Goal: Information Seeking & Learning: Find specific fact

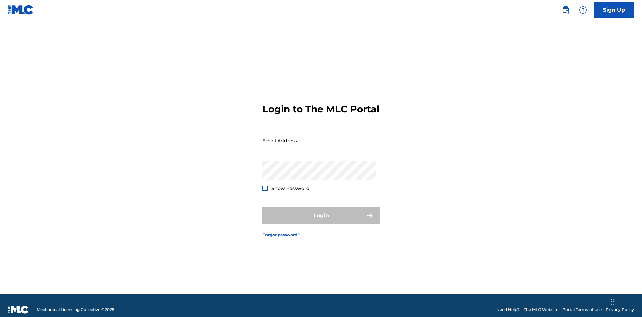
scroll to position [9, 0]
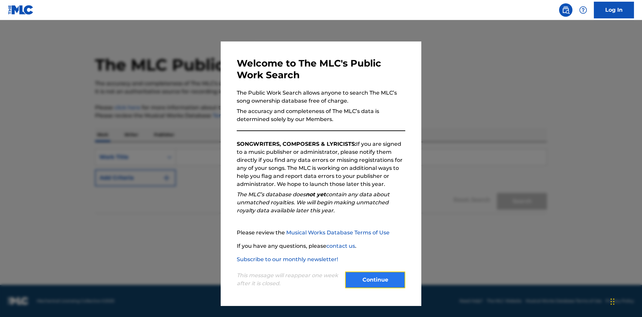
click at [375, 280] on button "Continue" at bounding box center [375, 279] width 60 height 17
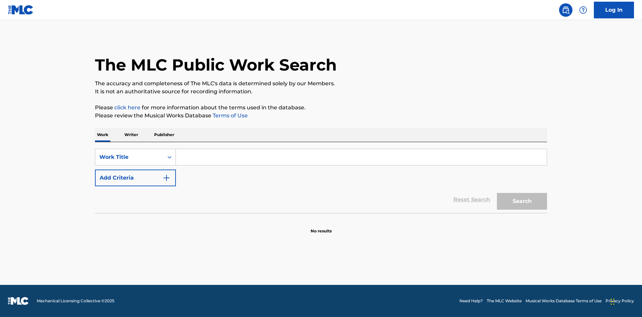
click at [361, 157] on input "Search Form" at bounding box center [361, 157] width 371 height 16
type input "MENEAME"
click at [522, 201] on button "Search" at bounding box center [522, 201] width 50 height 17
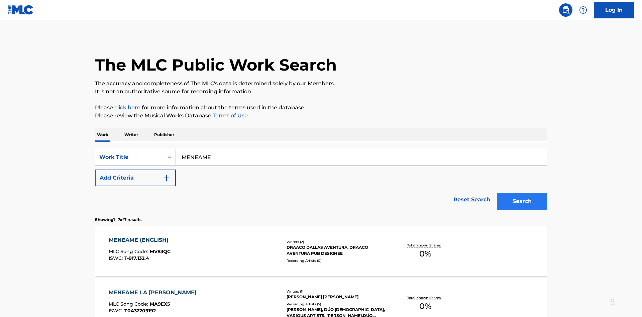
scroll to position [341, 0]
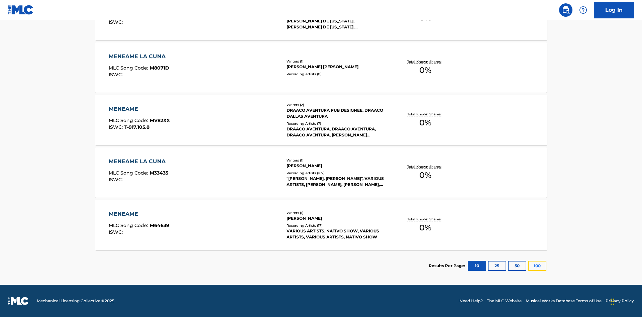
click at [528, 266] on button "100" at bounding box center [537, 266] width 18 height 10
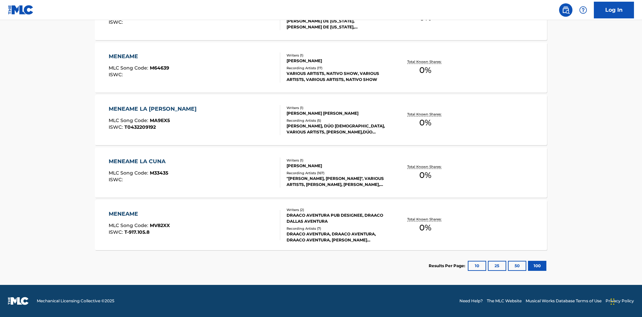
click at [139, 214] on div "MENEAME" at bounding box center [139, 214] width 61 height 8
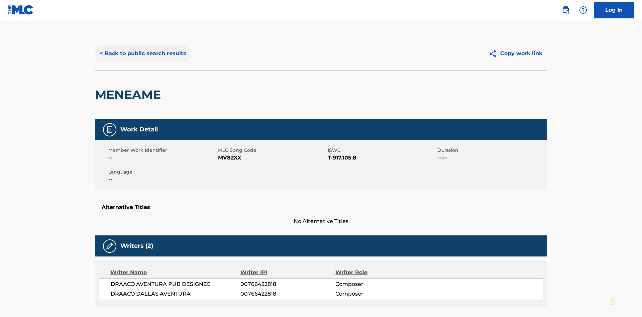
click at [142, 48] on button "< Back to public search results" at bounding box center [143, 53] width 96 height 17
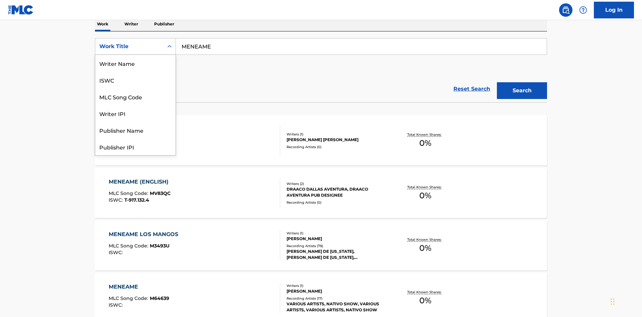
scroll to position [33, 0]
click at [135, 55] on div "ISWC" at bounding box center [135, 46] width 80 height 17
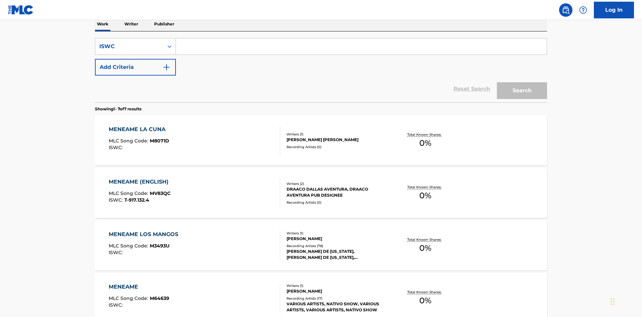
scroll to position [0, 0]
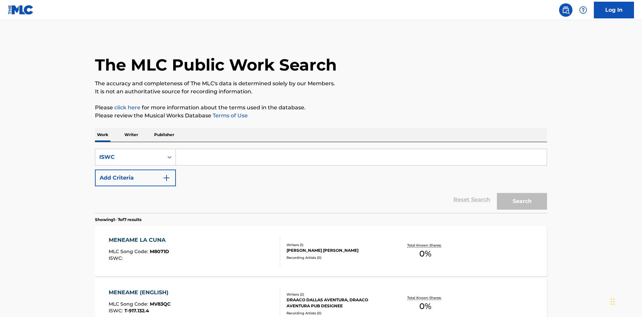
click at [361, 149] on input "Search Form" at bounding box center [361, 157] width 371 height 16
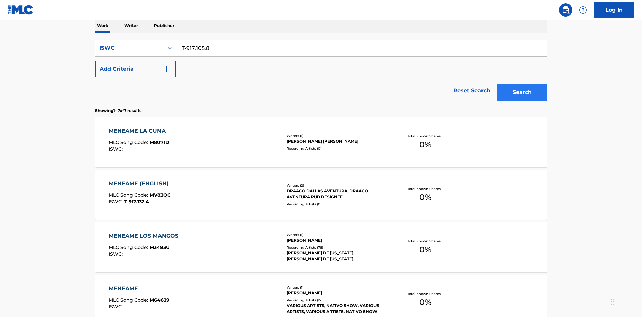
type input "T-917.105.8"
click at [522, 84] on button "Search" at bounding box center [522, 92] width 50 height 17
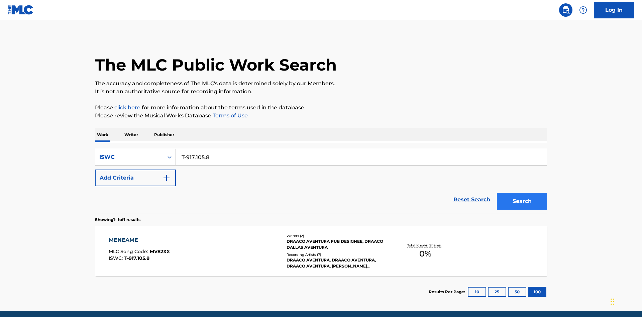
scroll to position [26, 0]
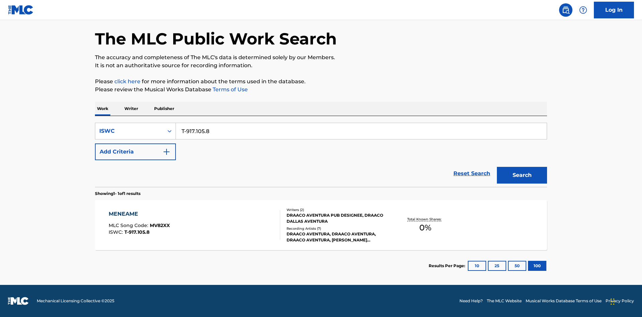
click at [139, 214] on div "MENEAME" at bounding box center [139, 214] width 61 height 8
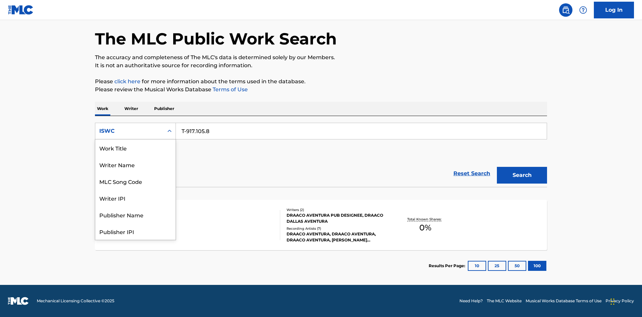
scroll to position [33, 0]
click at [135, 148] on div "MLC Song Code" at bounding box center [135, 147] width 80 height 17
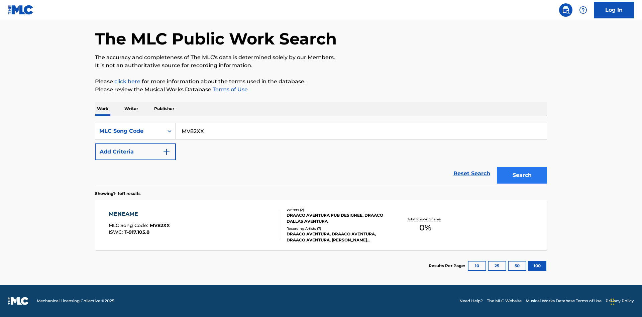
type input "MV82XX"
click at [522, 175] on button "Search" at bounding box center [522, 175] width 50 height 17
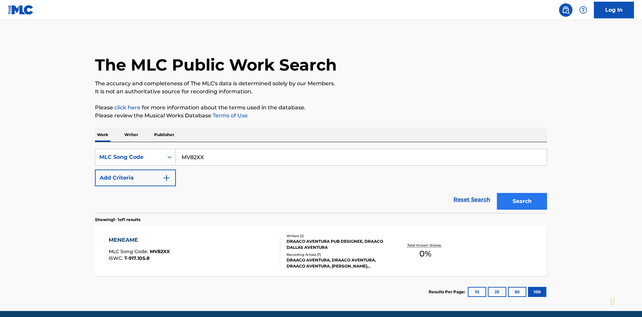
scroll to position [26, 0]
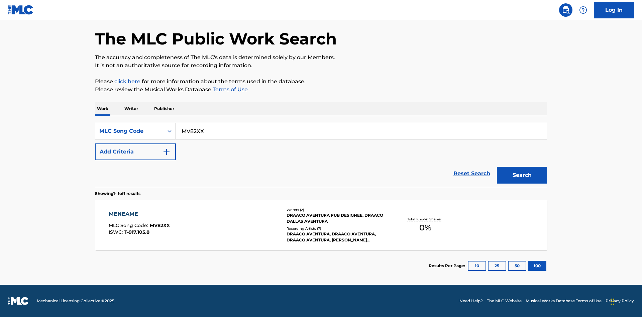
click at [139, 214] on div "MENEAME" at bounding box center [139, 214] width 61 height 8
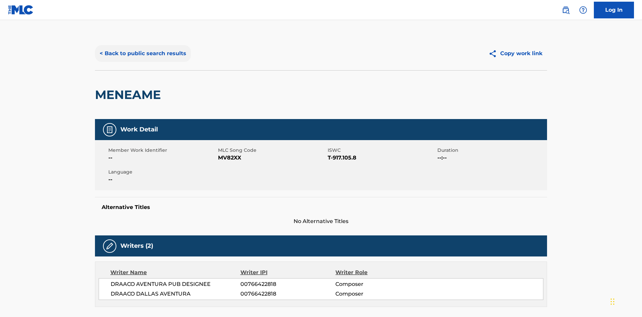
click at [142, 48] on button "< Back to public search results" at bounding box center [143, 53] width 96 height 17
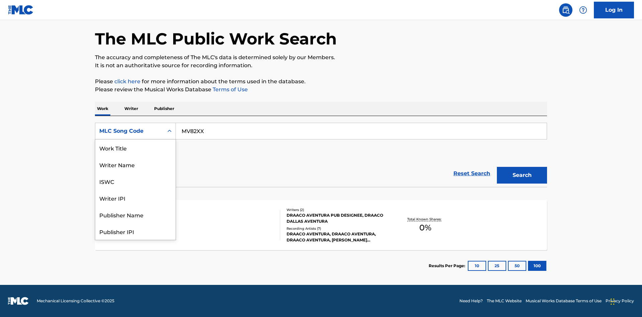
scroll to position [33, 0]
click at [135, 139] on div "Writer Name" at bounding box center [135, 131] width 80 height 17
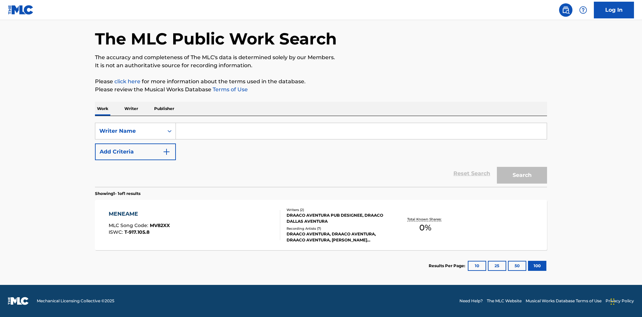
scroll to position [0, 0]
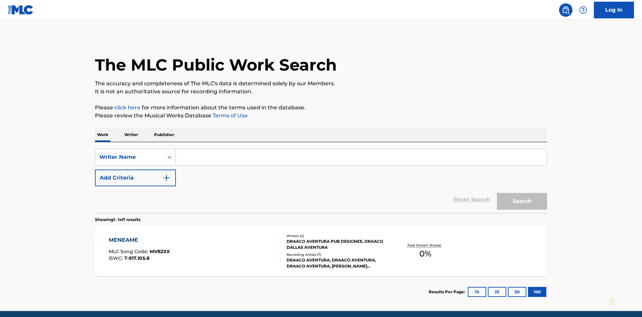
click at [361, 149] on input "Search Form" at bounding box center [361, 157] width 371 height 16
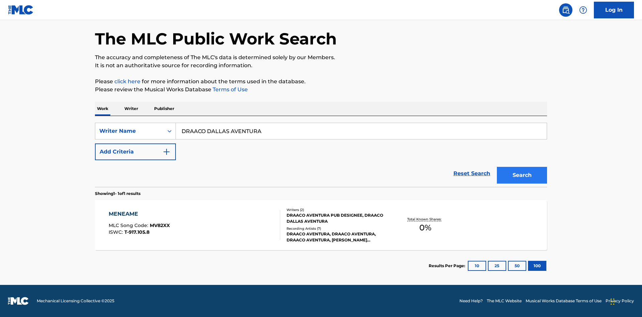
type input "DRAACO DALLAS AVENTURA"
click at [522, 175] on button "Search" at bounding box center [522, 175] width 50 height 17
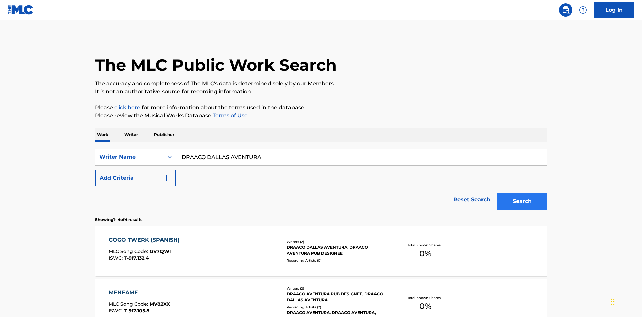
scroll to position [183, 0]
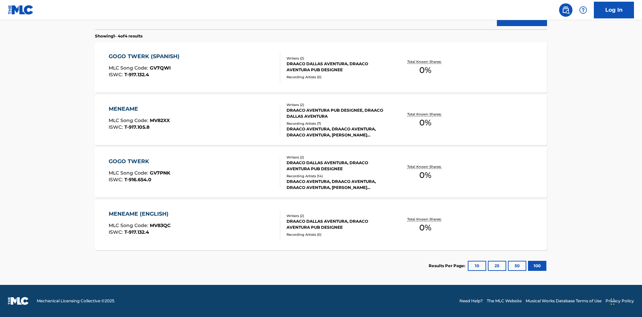
click at [139, 109] on div "MENEAME" at bounding box center [139, 109] width 61 height 8
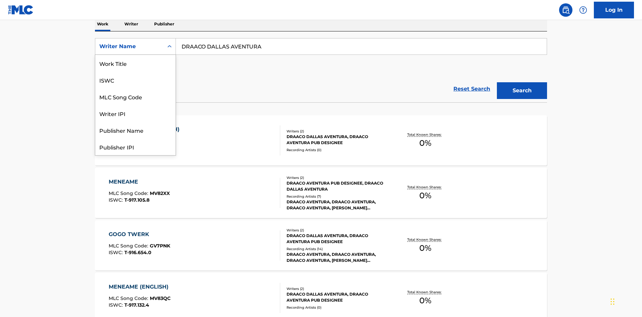
scroll to position [33, 0]
click at [135, 80] on div "Writer IPI" at bounding box center [135, 80] width 80 height 17
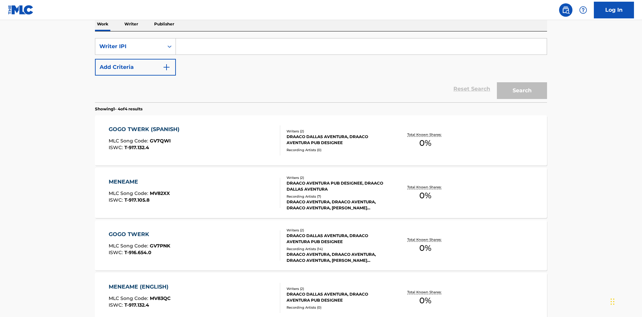
scroll to position [109, 0]
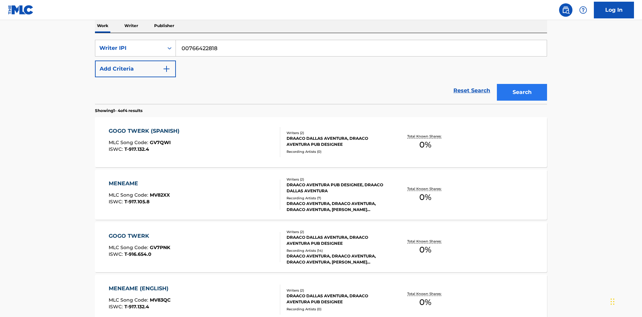
type input "00766422818"
click at [522, 84] on button "Search" at bounding box center [522, 92] width 50 height 17
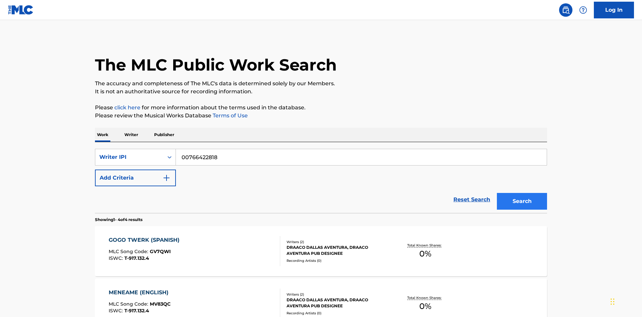
scroll to position [183, 0]
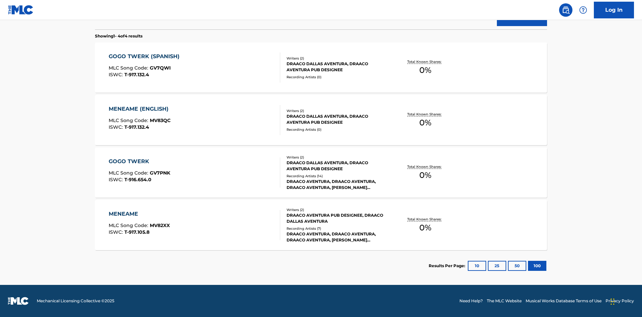
click at [139, 214] on div "MENEAME" at bounding box center [139, 214] width 61 height 8
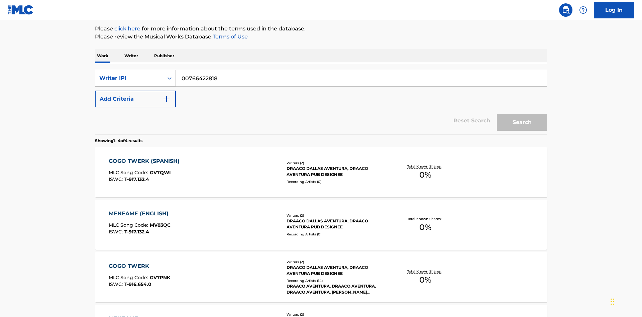
click at [129, 74] on div "Writer IPI" at bounding box center [129, 78] width 60 height 8
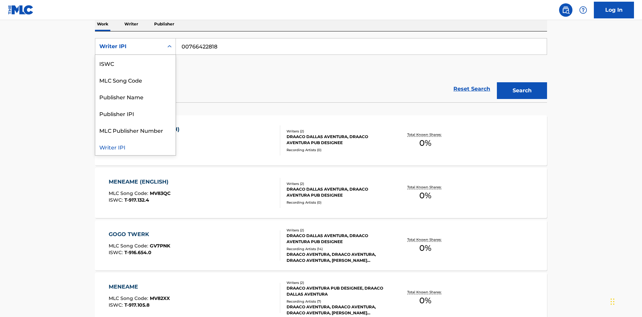
click at [135, 97] on div "Publisher Name" at bounding box center [135, 96] width 80 height 17
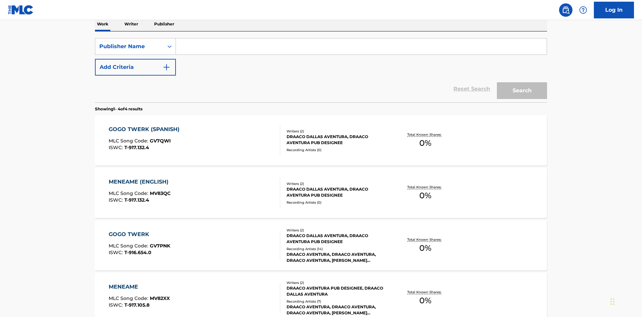
click at [361, 48] on input "Search Form" at bounding box center [361, 46] width 371 height 16
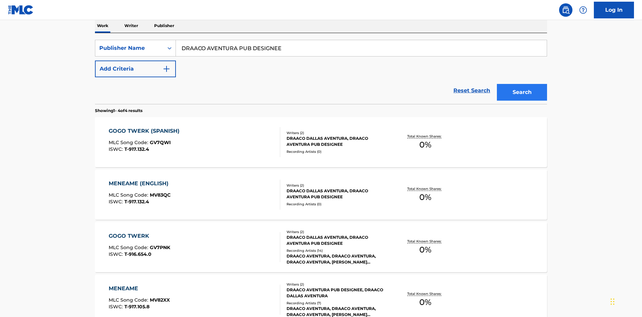
type input "DRAACO AVENTURA PUB DESIGNEE"
click at [522, 84] on button "Search" at bounding box center [522, 92] width 50 height 17
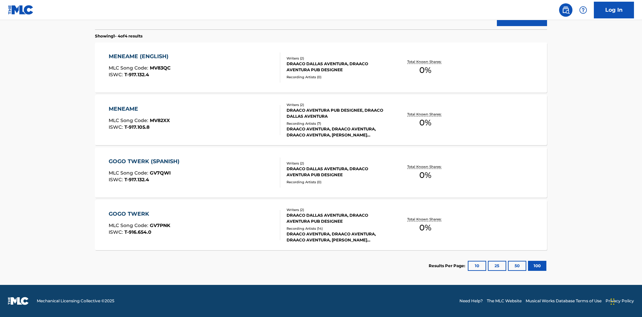
click at [139, 109] on div "MENEAME" at bounding box center [139, 109] width 61 height 8
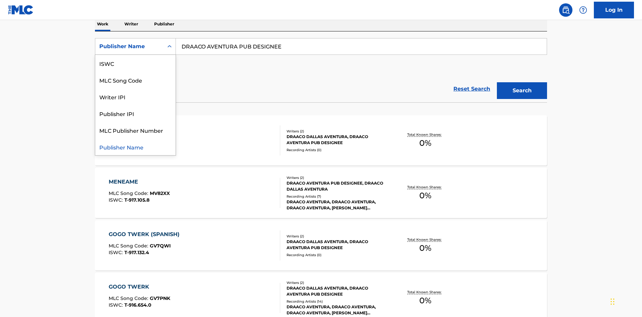
click at [135, 113] on div "Publisher IPI" at bounding box center [135, 113] width 80 height 17
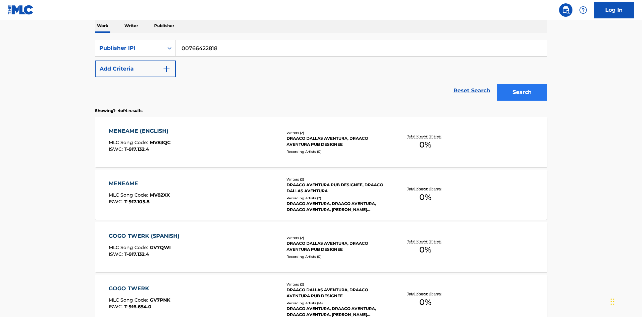
type input "00766422818"
click at [522, 84] on button "Search" at bounding box center [522, 92] width 50 height 17
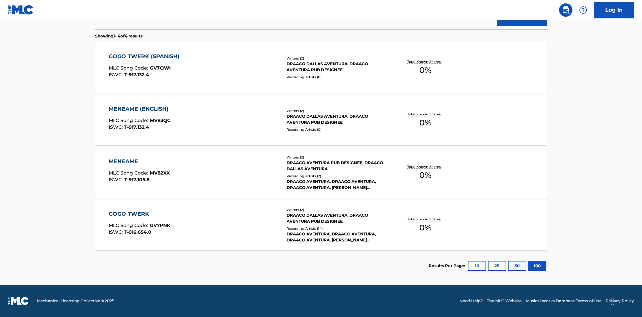
click at [139, 161] on div "MENEAME" at bounding box center [139, 161] width 61 height 8
